Goal: Transaction & Acquisition: Obtain resource

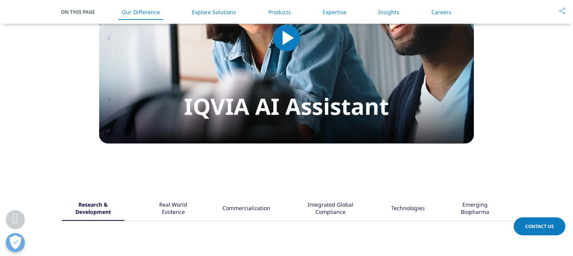
scroll to position [803, 0]
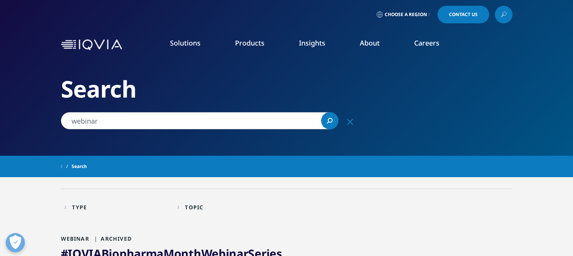
click at [239, 208] on link "Customer Engagement (OCE)" at bounding box center [222, 209] width 133 height 8
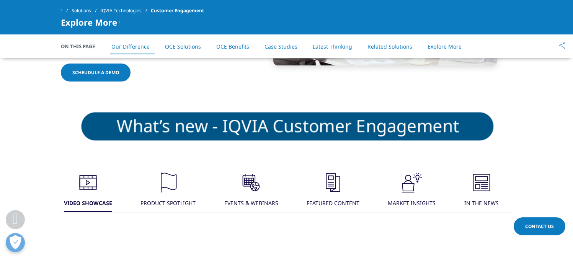
click at [241, 198] on div "EVENTS & WEBINARS" at bounding box center [251, 203] width 54 height 16
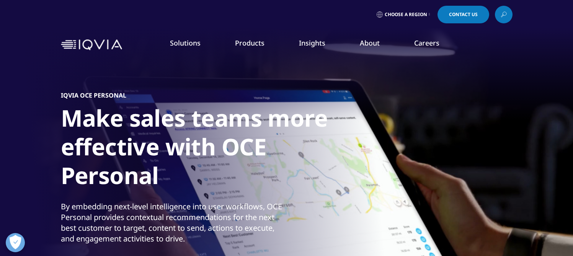
click at [208, 166] on link "Patient Insights for HCP Engagement​" at bounding box center [222, 167] width 133 height 8
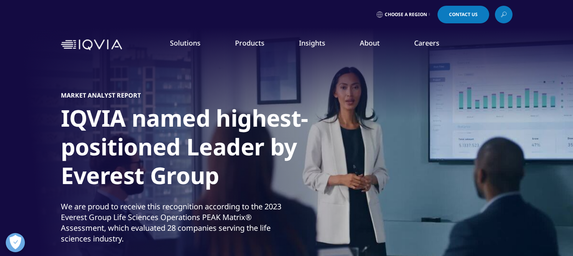
click at [219, 139] on link "Brand Strategy & Management" at bounding box center [222, 138] width 133 height 8
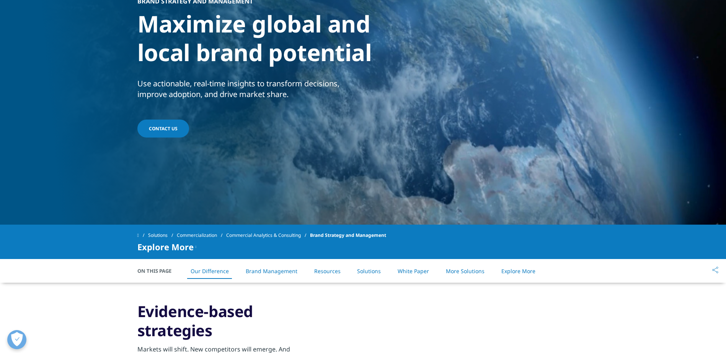
scroll to position [115, 0]
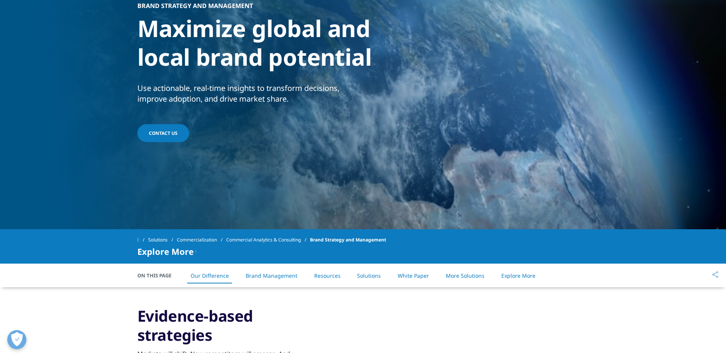
click at [259, 256] on li "Brand Management" at bounding box center [271, 276] width 67 height 23
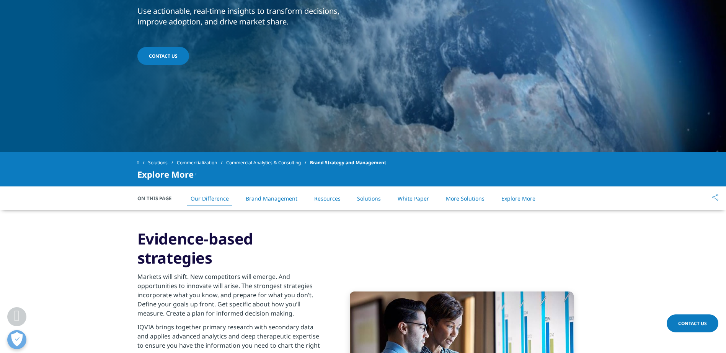
scroll to position [192, 0]
click at [257, 163] on link "Commercial Analytics & Consulting" at bounding box center [268, 163] width 84 height 14
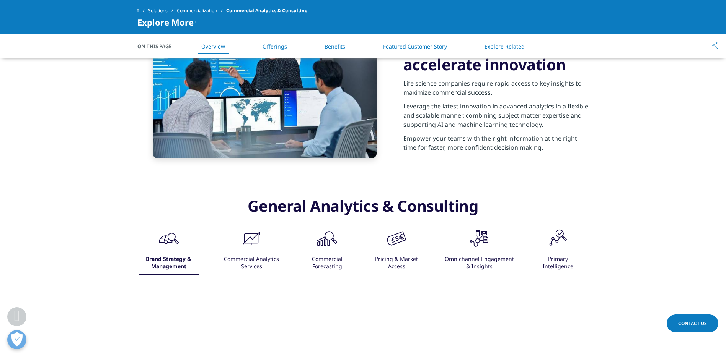
scroll to position [421, 0]
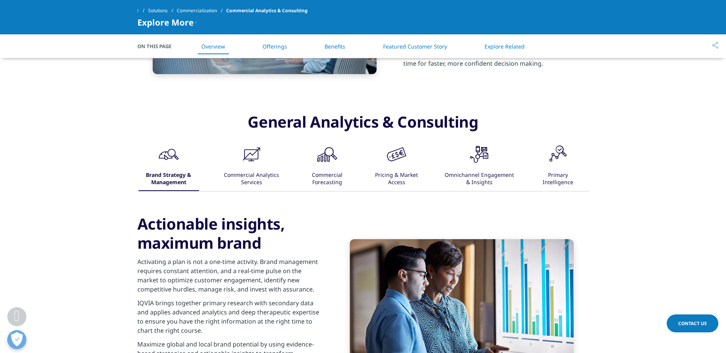
click at [331, 180] on div "Commercial Forecasting" at bounding box center [327, 180] width 46 height 24
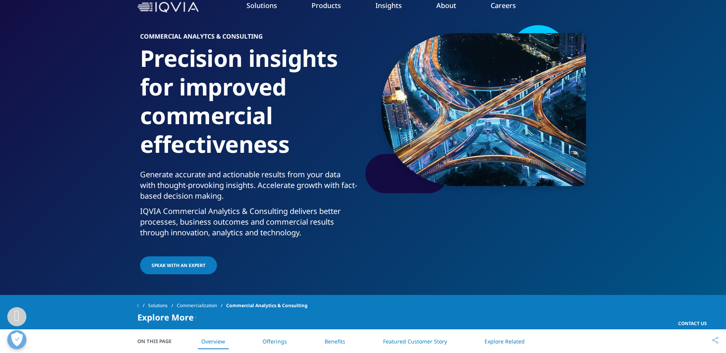
scroll to position [0, 0]
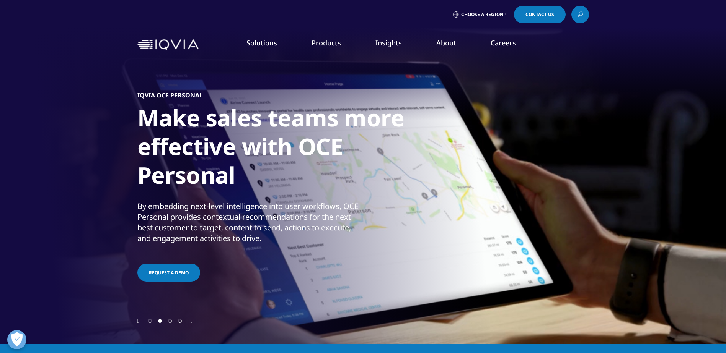
click at [220, 151] on link "Promotional Engagement" at bounding box center [230, 152] width 132 height 8
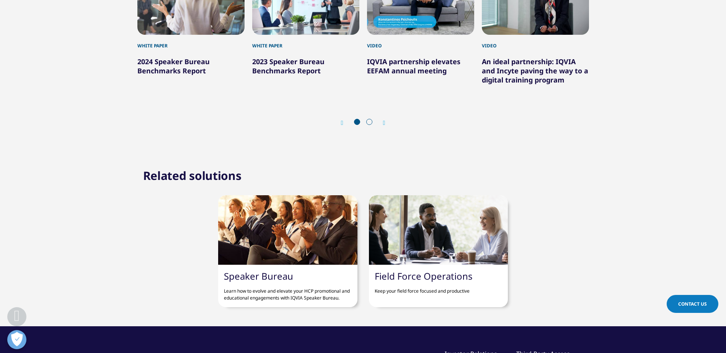
scroll to position [841, 0]
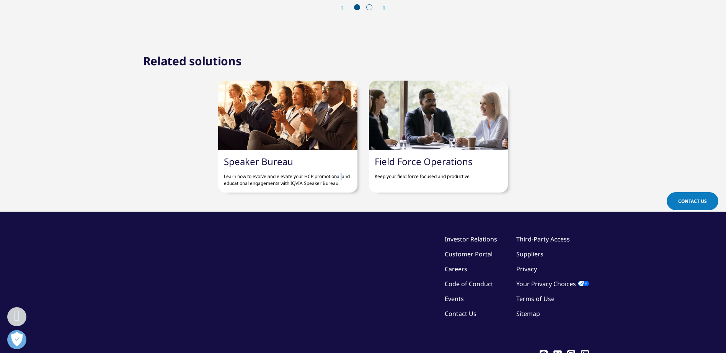
click at [286, 180] on p "Learn how to evolve and elevate your HCP promotional and educational engagement…" at bounding box center [287, 178] width 127 height 20
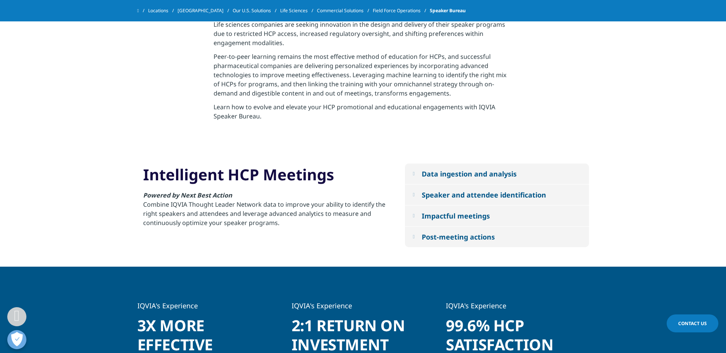
scroll to position [268, 0]
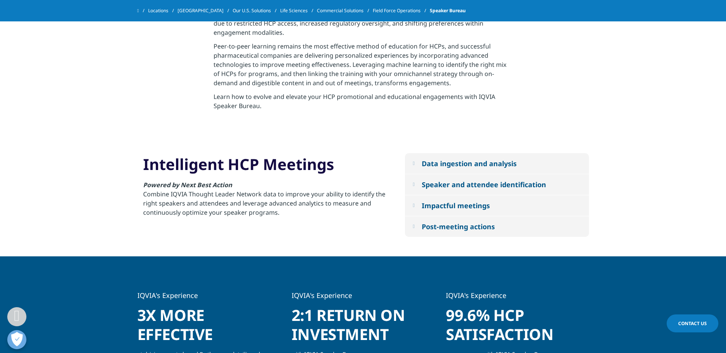
click at [442, 176] on button "Speaker and attendee identification" at bounding box center [497, 184] width 184 height 21
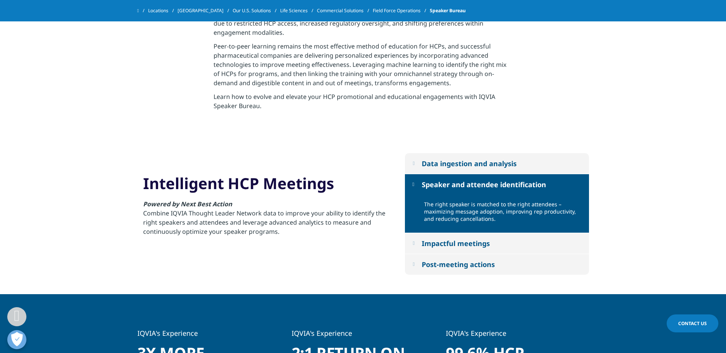
click at [442, 235] on button "Impactful meetings" at bounding box center [497, 243] width 184 height 21
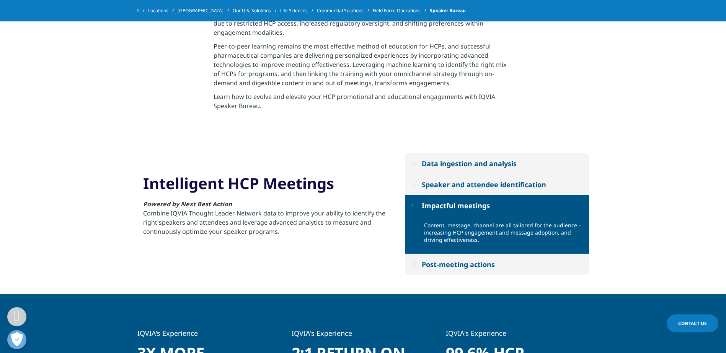
click at [431, 260] on button "Post-meeting actions" at bounding box center [497, 264] width 184 height 21
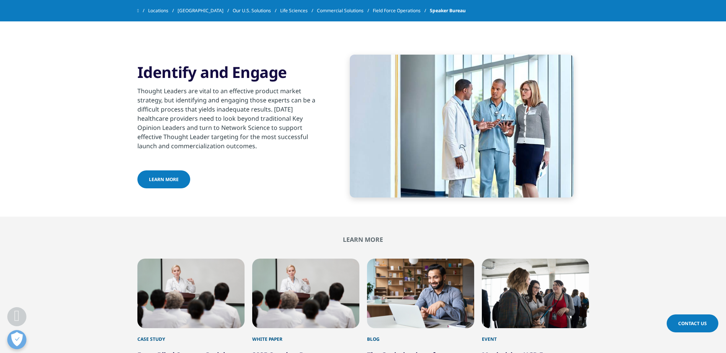
scroll to position [994, 0]
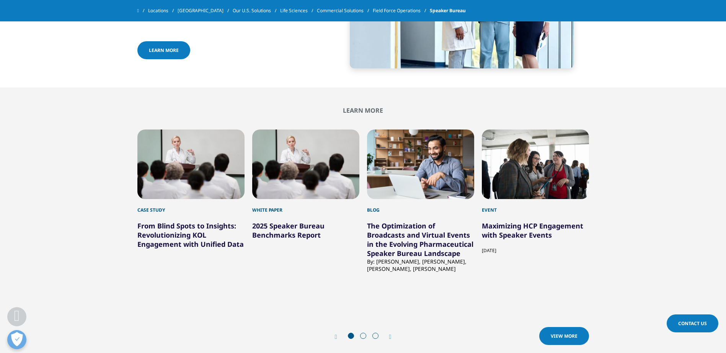
click at [370, 237] on link "The Optimization of Broadcasts and Virtual Events in the Evolving Pharmaceutica…" at bounding box center [420, 239] width 106 height 37
click at [395, 221] on link "The Optimization of Broadcasts and Virtual Events in the Evolving Pharmaceutica…" at bounding box center [420, 239] width 106 height 37
click at [396, 237] on link "The Optimization of Broadcasts and Virtual Events in the Evolving Pharmaceutica…" at bounding box center [420, 239] width 106 height 37
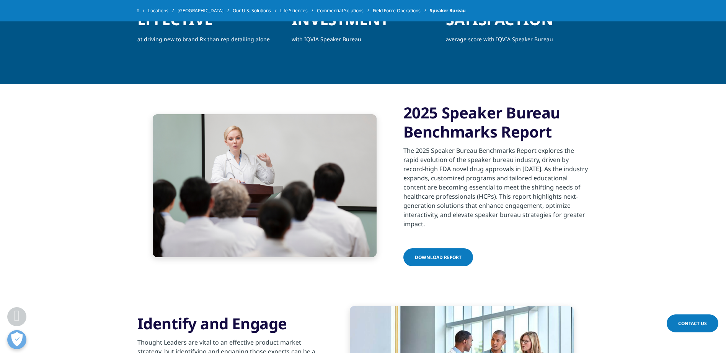
scroll to position [612, 0]
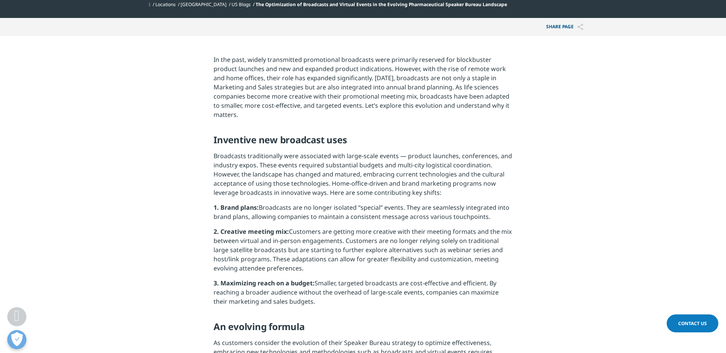
scroll to position [421, 0]
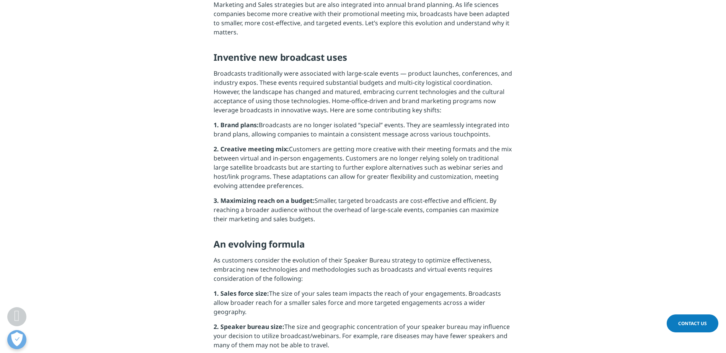
click at [356, 310] on p "1. Sales force size: The size of your sales team impacts the reach of your enga…" at bounding box center [362, 305] width 299 height 33
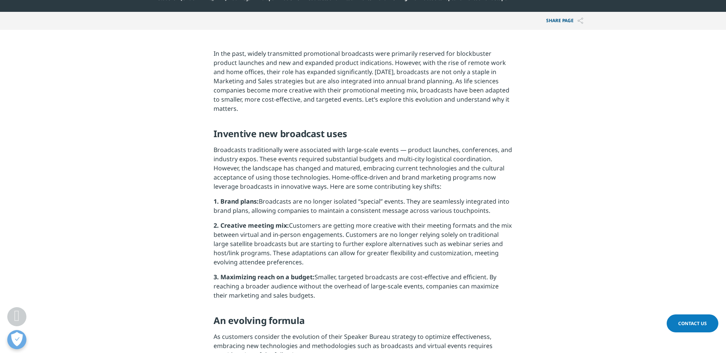
scroll to position [115, 0]
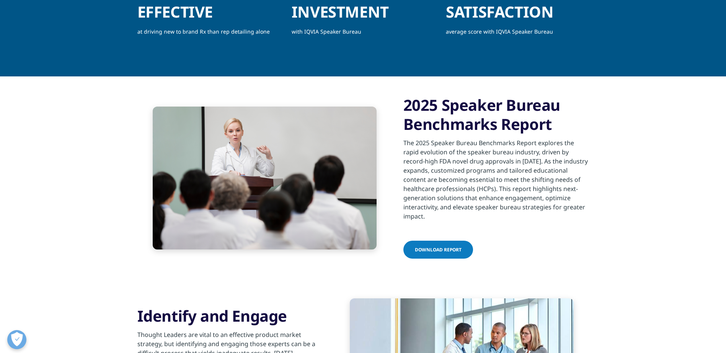
click at [462, 241] on link "Download Report" at bounding box center [438, 250] width 70 height 18
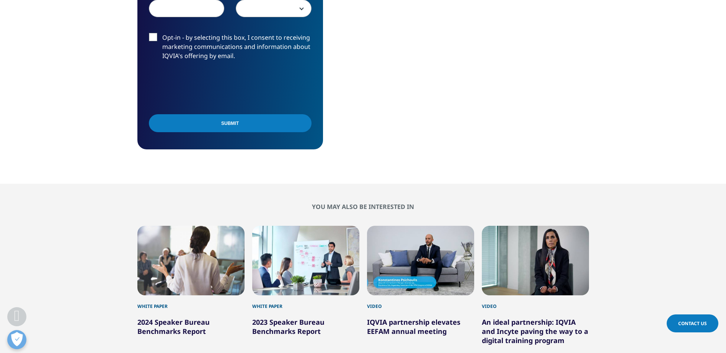
scroll to position [574, 0]
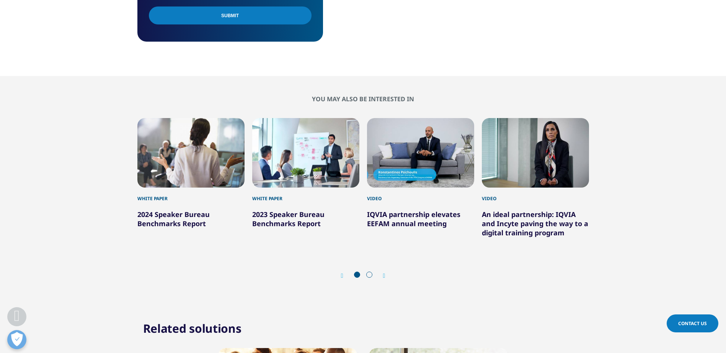
click at [402, 178] on div "Video IQVIA partnership elevates EEFAM annual meeting" at bounding box center [420, 177] width 107 height 119
